Goal: Information Seeking & Learning: Learn about a topic

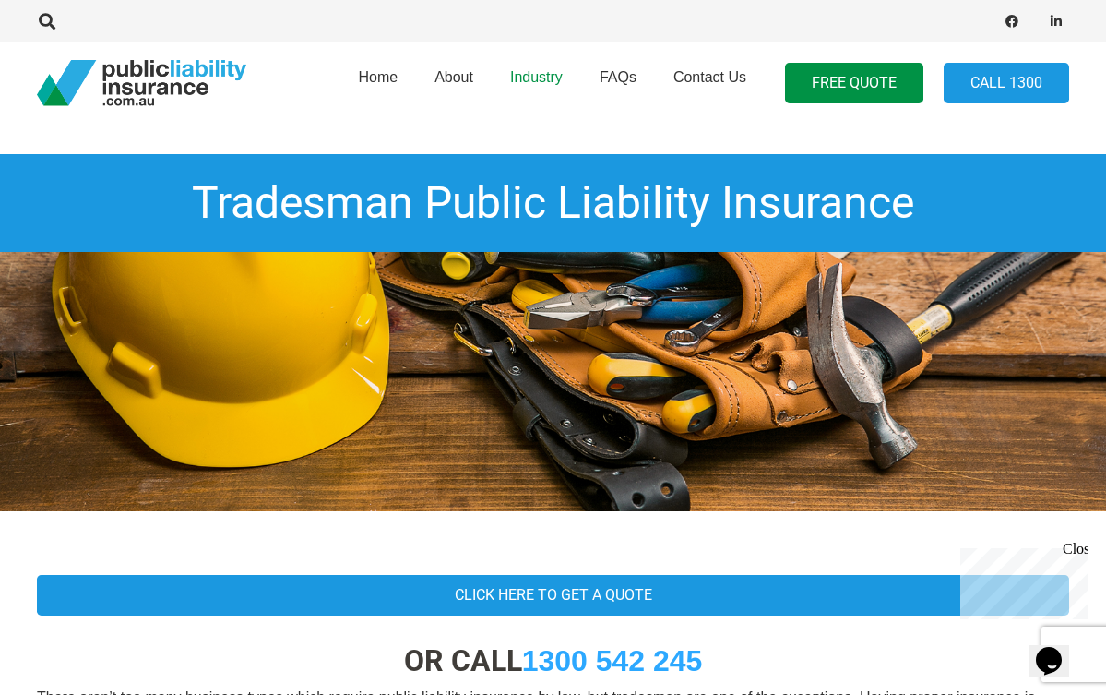
click at [540, 73] on span "Industry" at bounding box center [536, 77] width 53 height 16
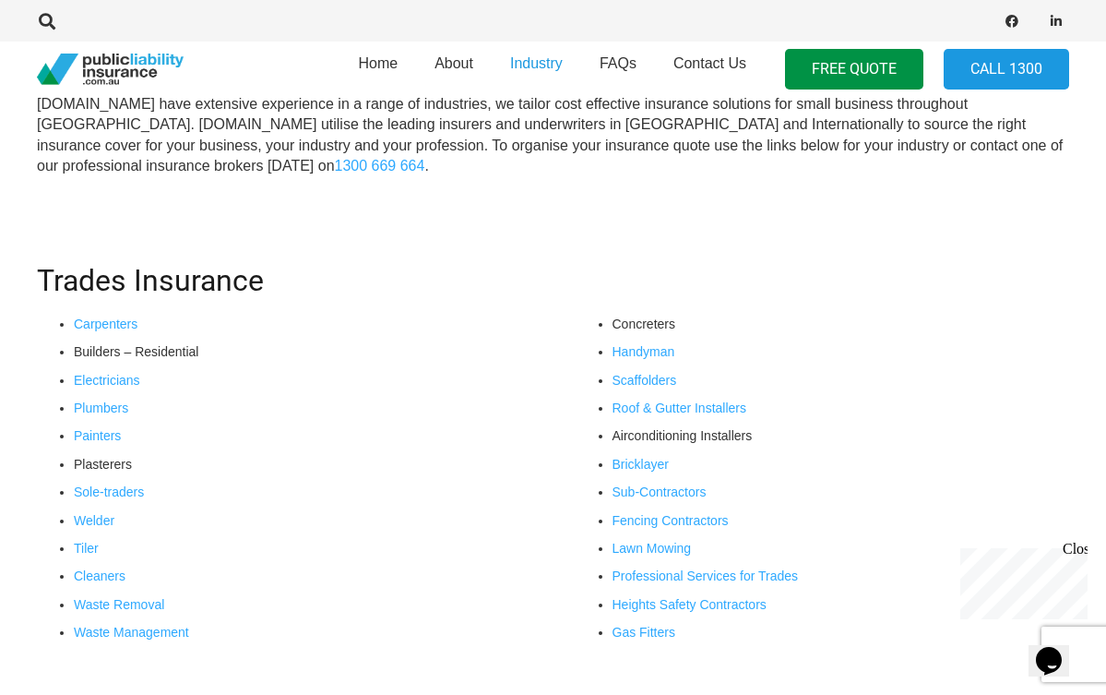
scroll to position [551, 0]
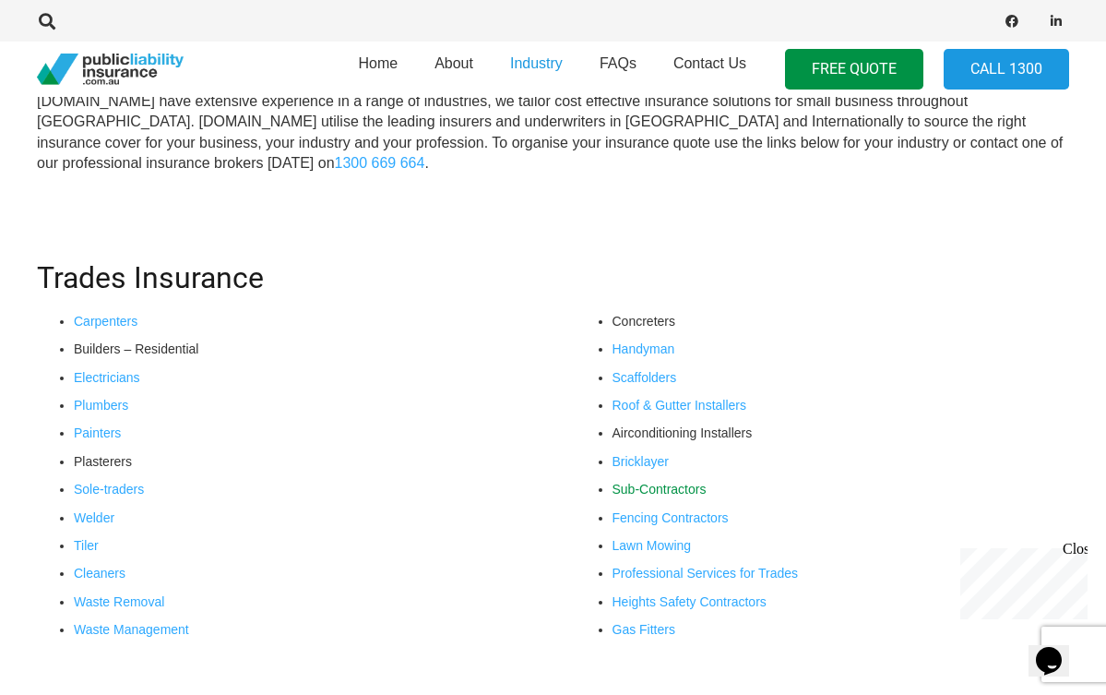
click at [666, 488] on link "Sub-Contractors" at bounding box center [659, 488] width 94 height 15
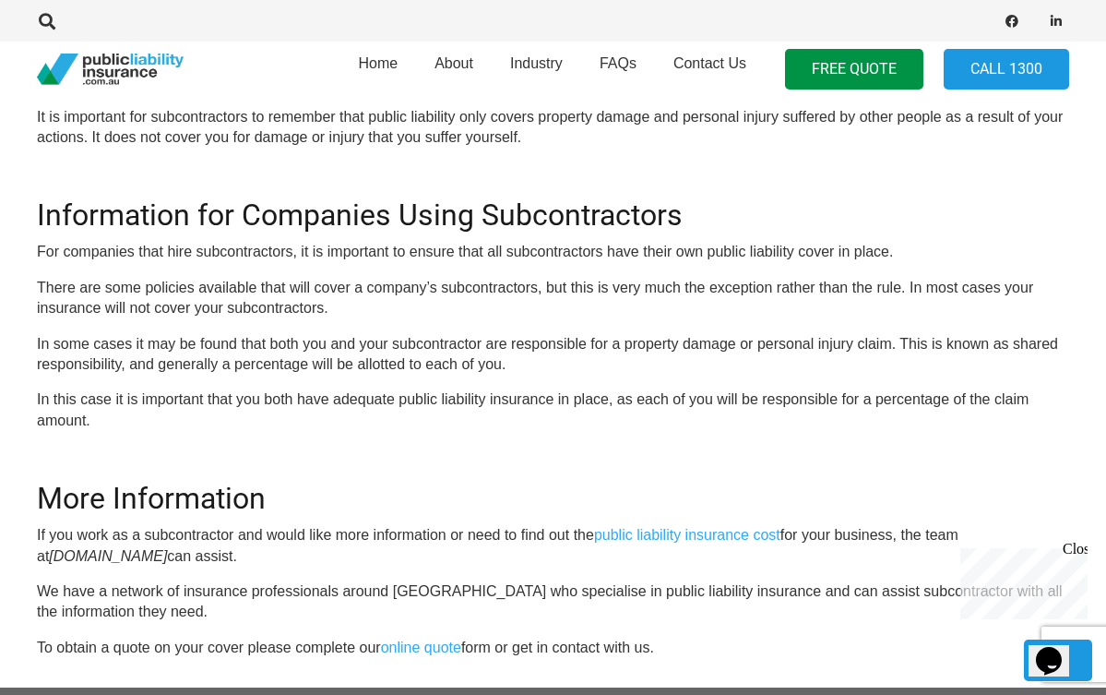
scroll to position [1123, 0]
